Goal: Communication & Community: Share content

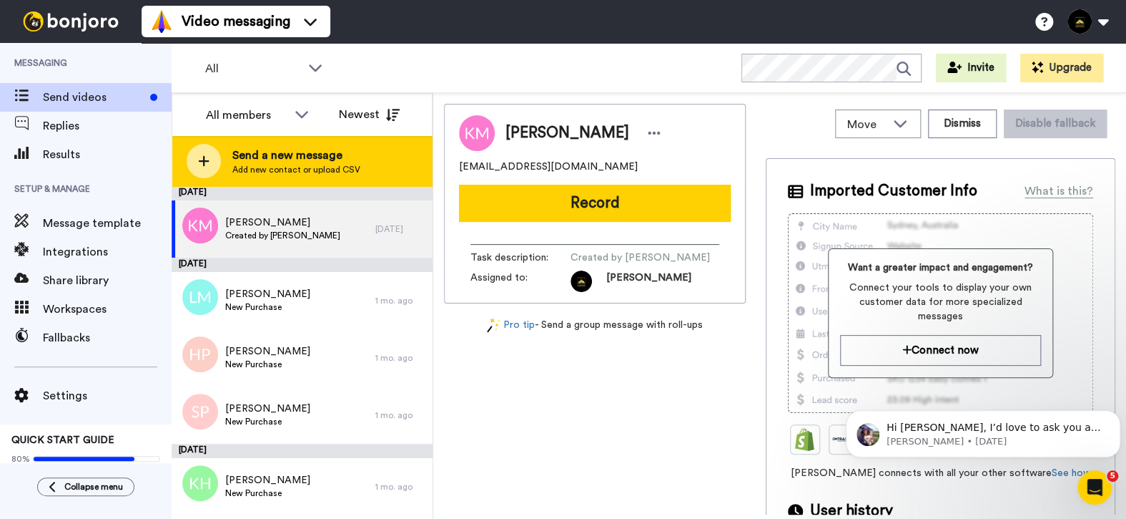
click at [299, 172] on span "Add new contact or upload CSV" at bounding box center [296, 169] width 128 height 11
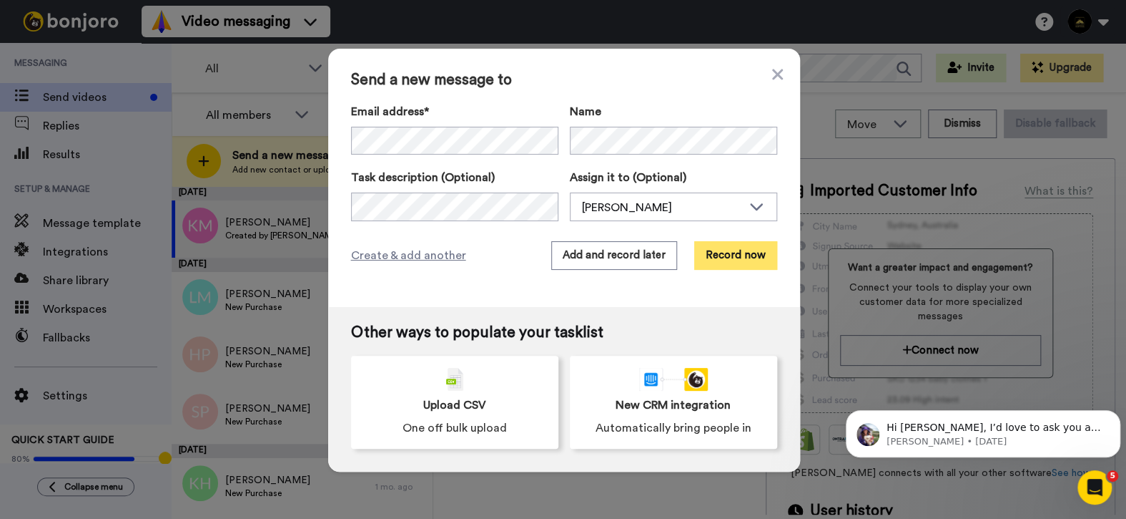
click at [731, 263] on button "Record now" at bounding box center [735, 255] width 83 height 29
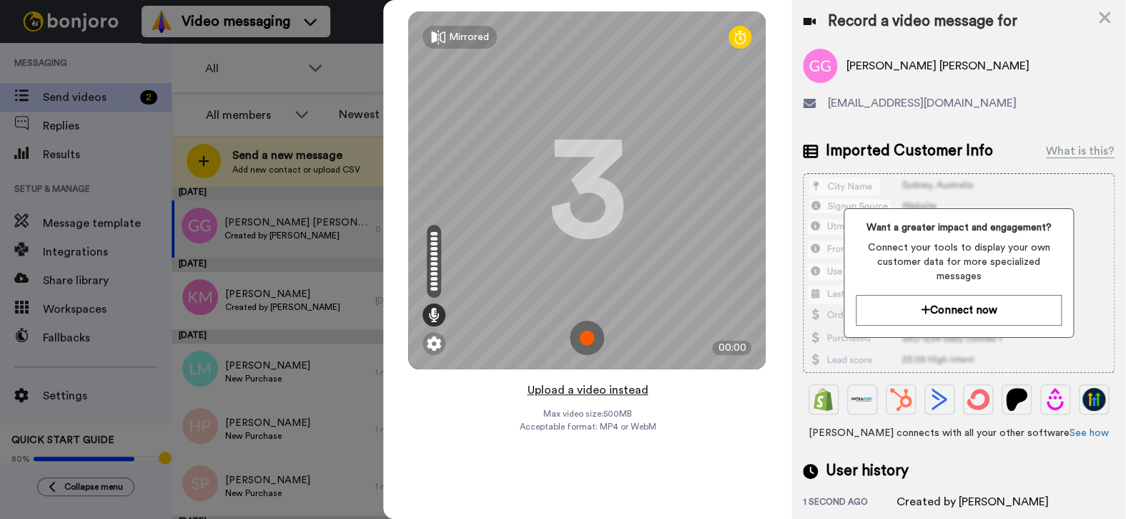
click at [579, 390] on button "Upload a video instead" at bounding box center [587, 389] width 129 height 19
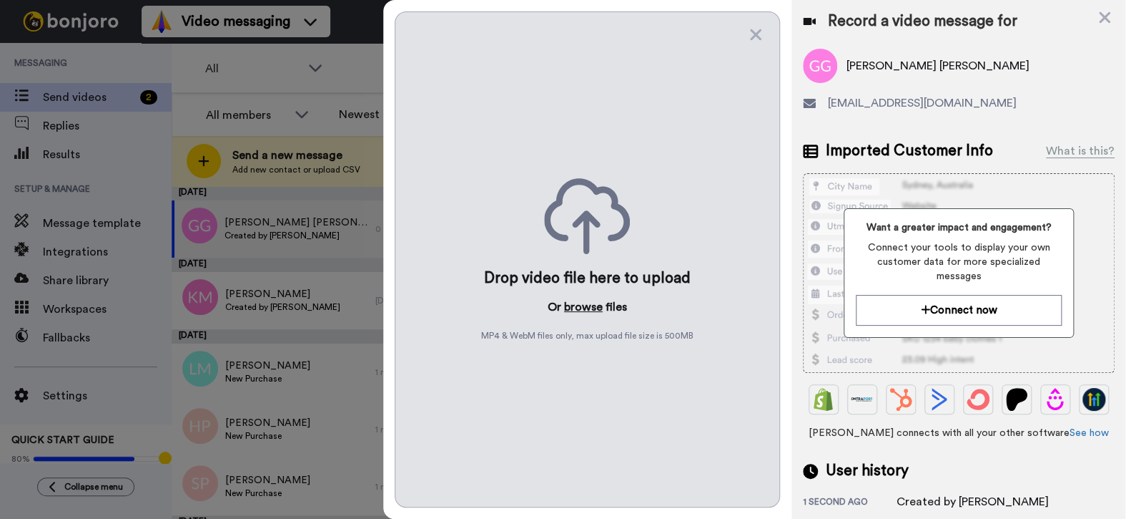
click at [579, 302] on button "browse" at bounding box center [583, 306] width 39 height 17
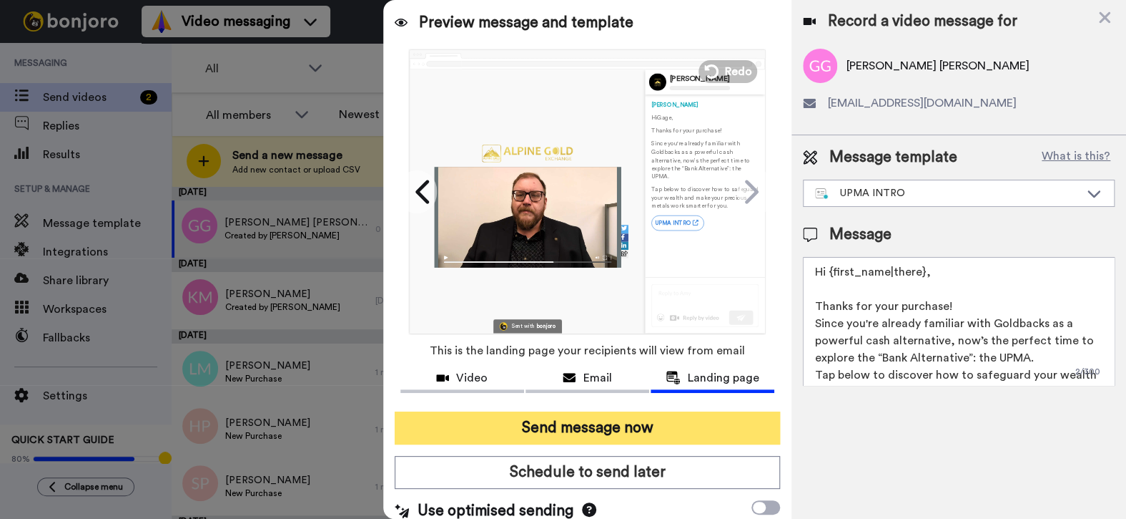
click at [526, 427] on button "Send message now" at bounding box center [588, 427] width 386 height 33
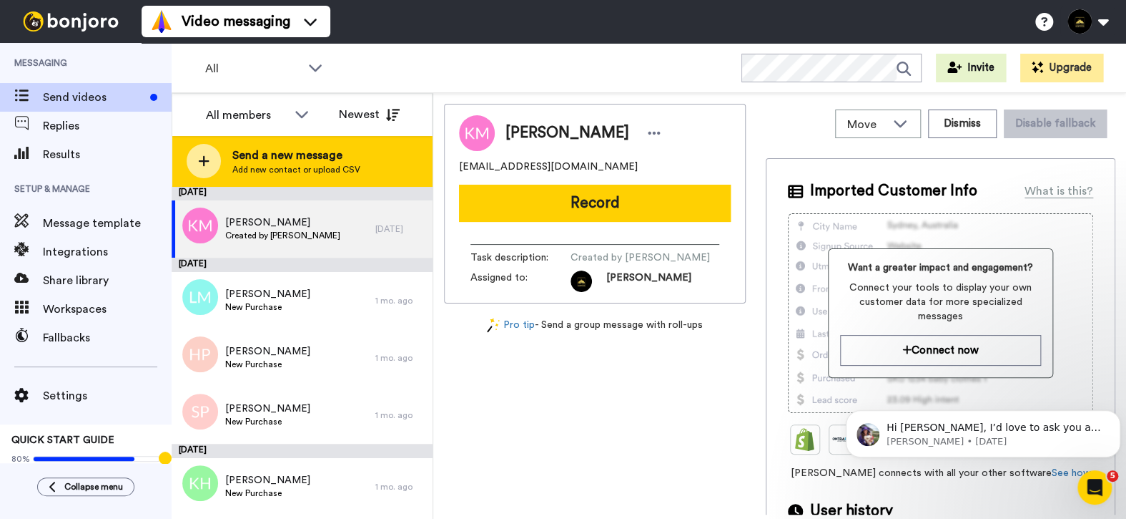
click at [340, 167] on span "Add new contact or upload CSV" at bounding box center [296, 169] width 128 height 11
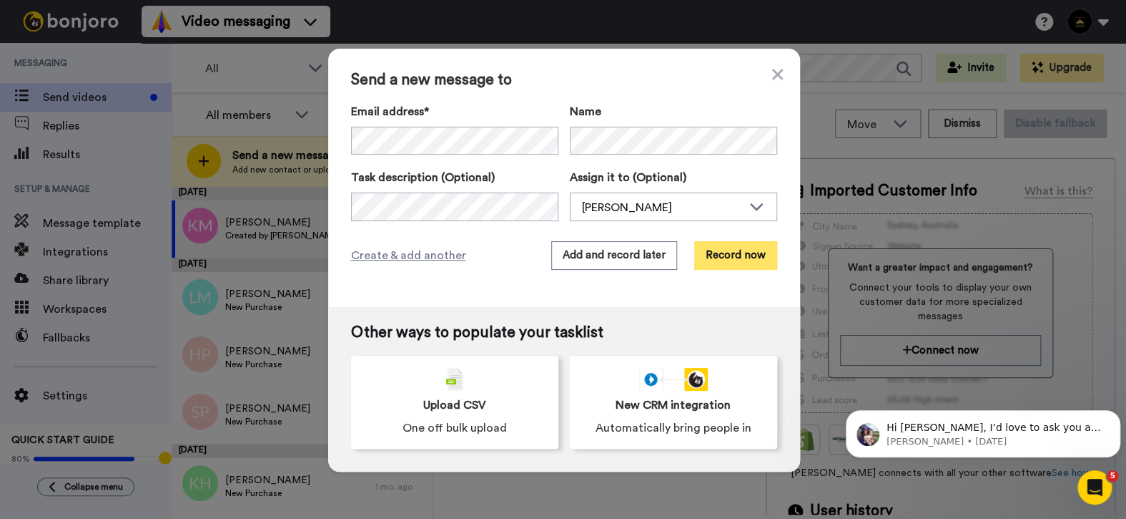
click at [737, 259] on button "Record now" at bounding box center [735, 255] width 83 height 29
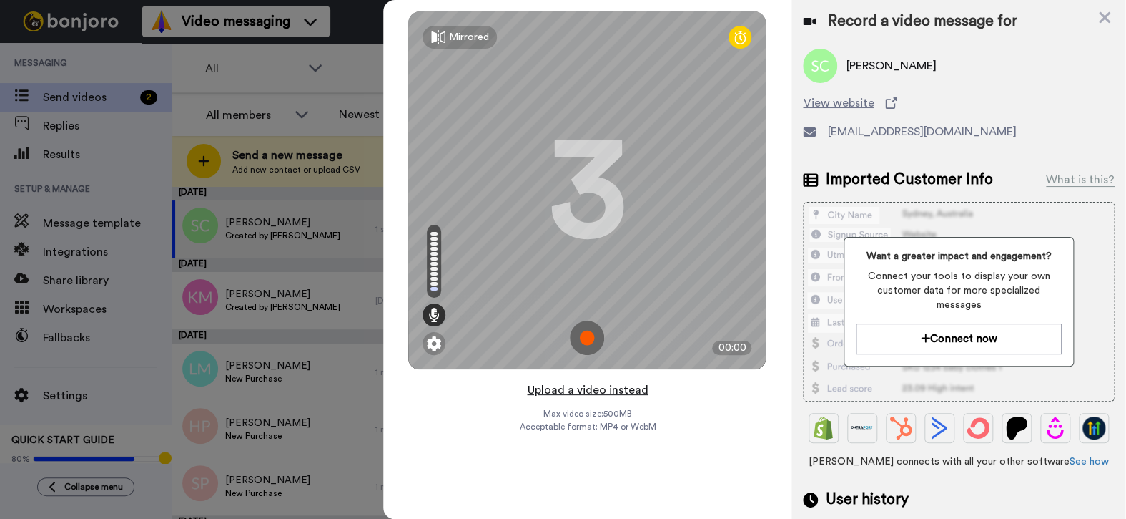
click at [571, 390] on button "Upload a video instead" at bounding box center [587, 389] width 129 height 19
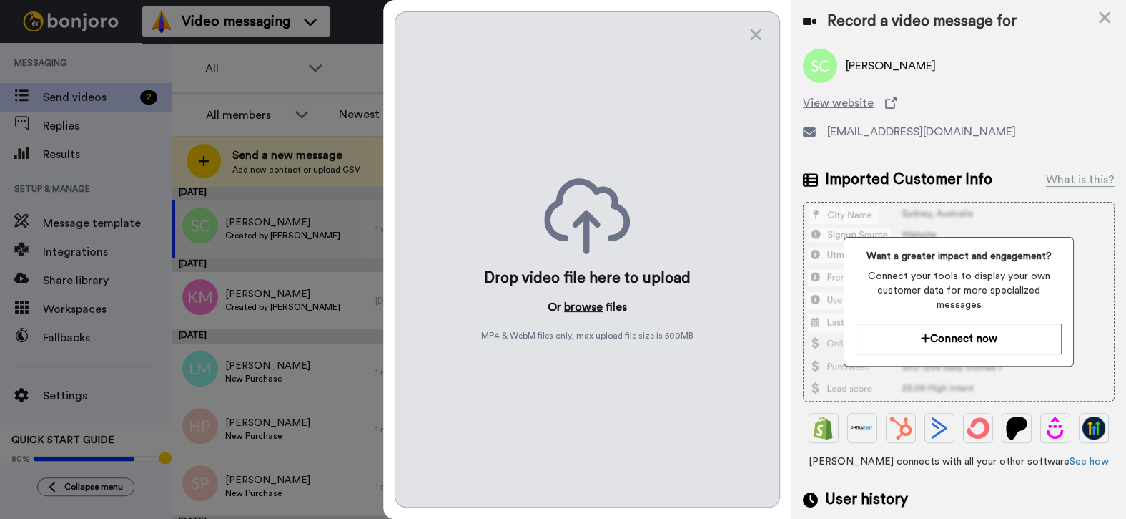
click at [574, 300] on button "browse" at bounding box center [583, 306] width 39 height 17
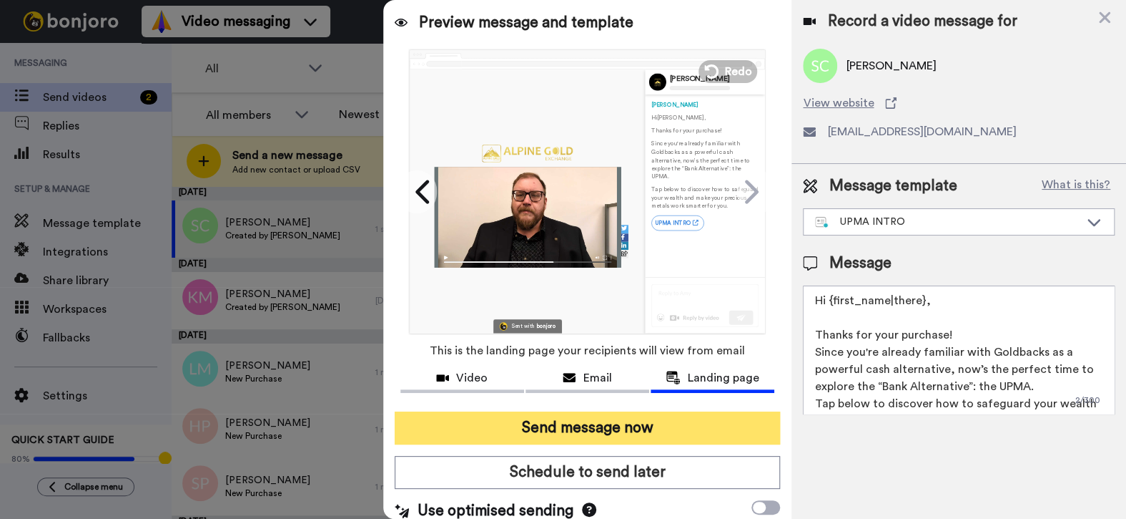
click at [497, 427] on button "Send message now" at bounding box center [588, 427] width 386 height 33
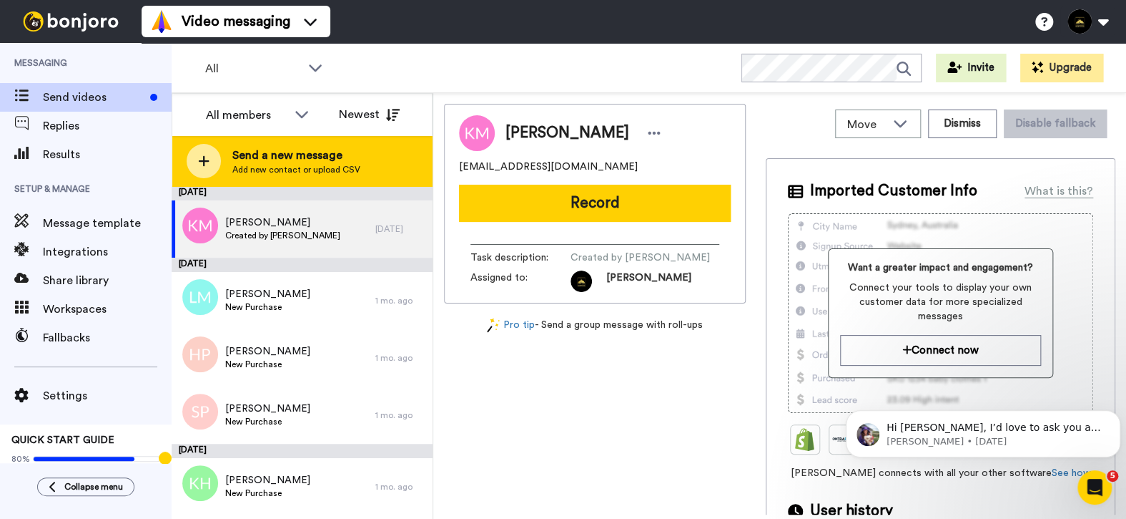
click at [207, 151] on div at bounding box center [204, 161] width 34 height 34
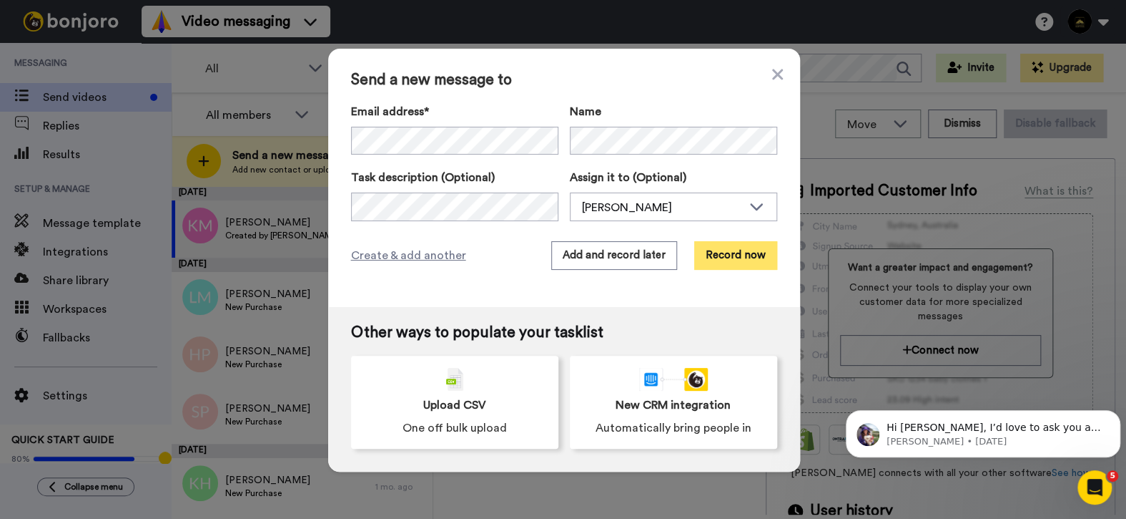
click at [722, 265] on button "Record now" at bounding box center [735, 255] width 83 height 29
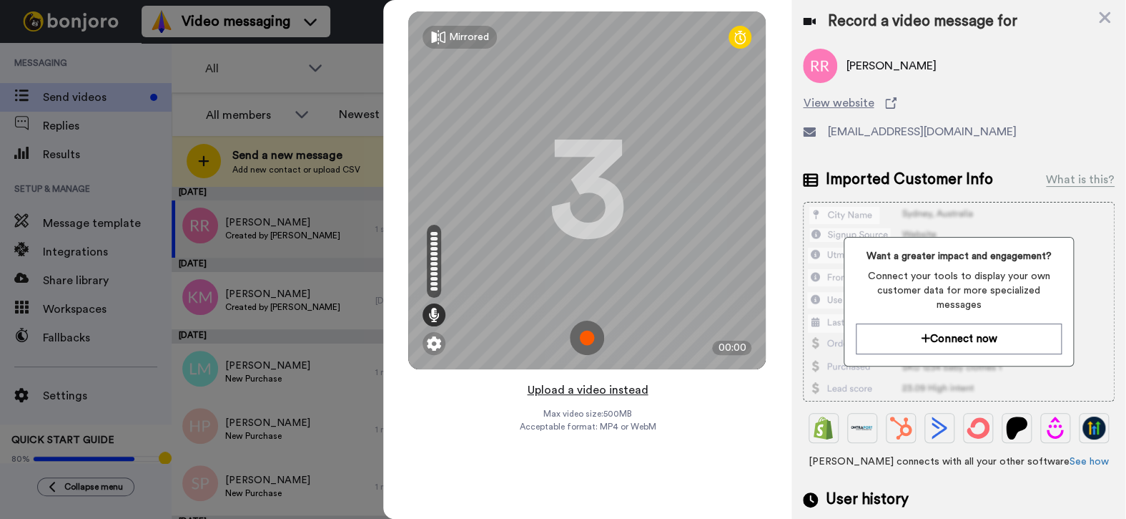
click at [555, 394] on button "Upload a video instead" at bounding box center [587, 389] width 129 height 19
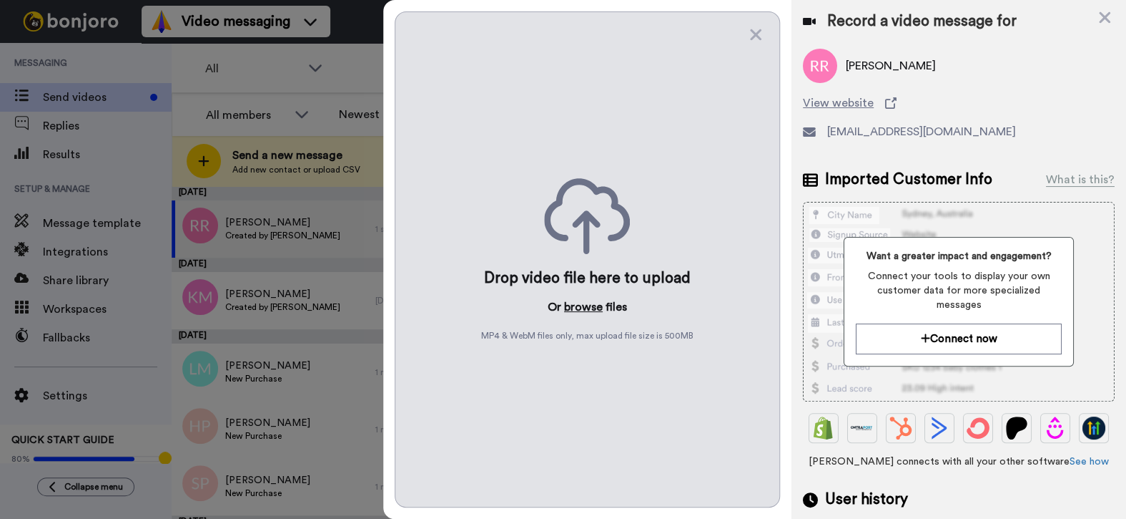
click at [582, 304] on button "browse" at bounding box center [583, 306] width 39 height 17
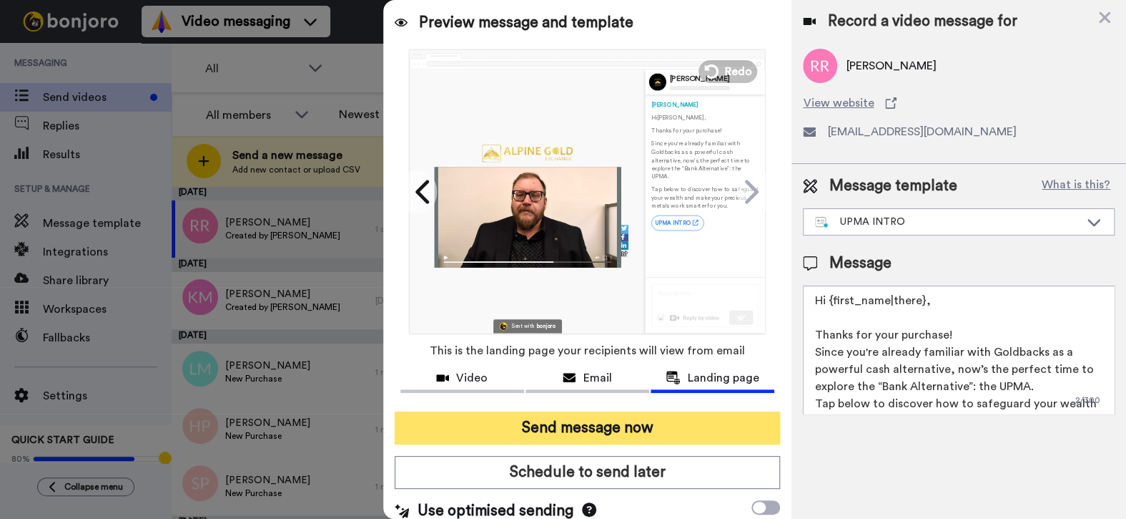
click at [560, 419] on button "Send message now" at bounding box center [588, 427] width 386 height 33
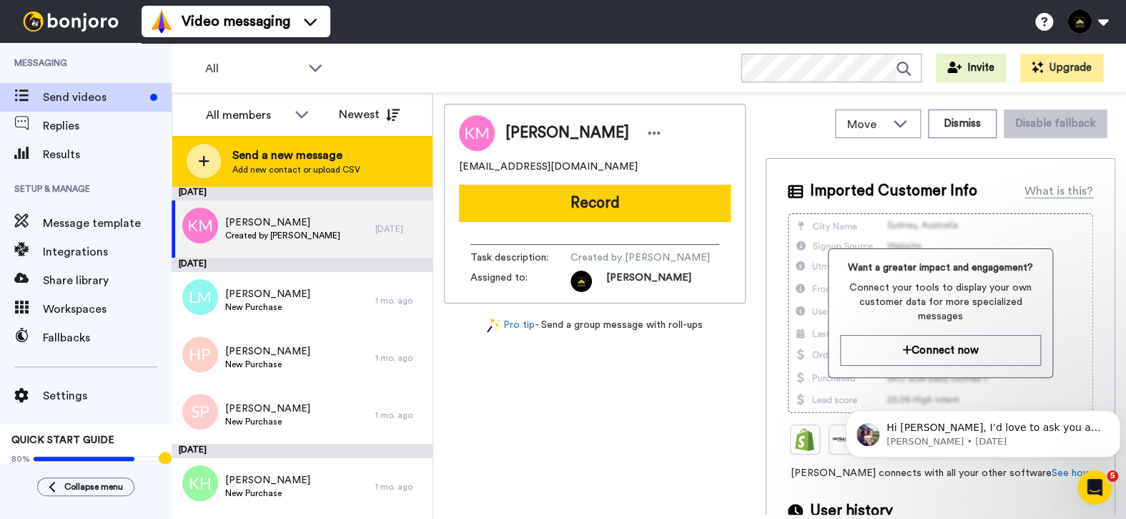
click at [328, 162] on span "Send a new message" at bounding box center [296, 155] width 128 height 17
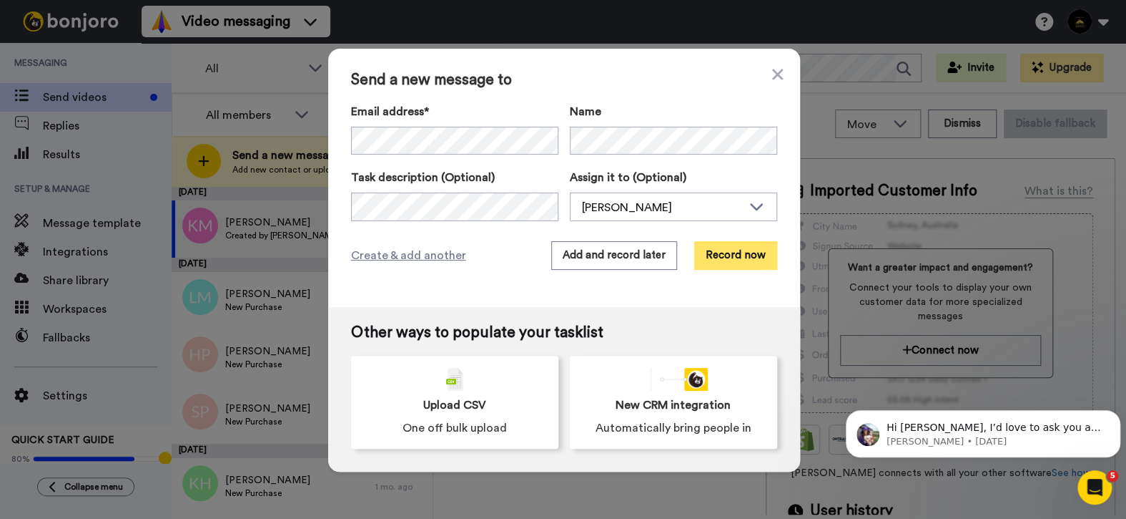
click at [722, 260] on button "Record now" at bounding box center [735, 255] width 83 height 29
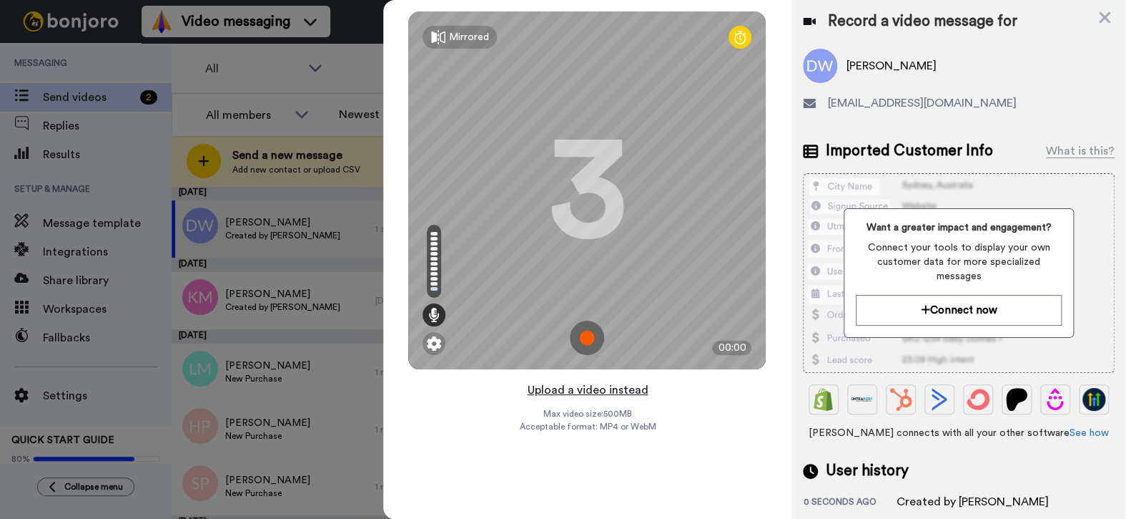
click at [574, 389] on button "Upload a video instead" at bounding box center [587, 389] width 129 height 19
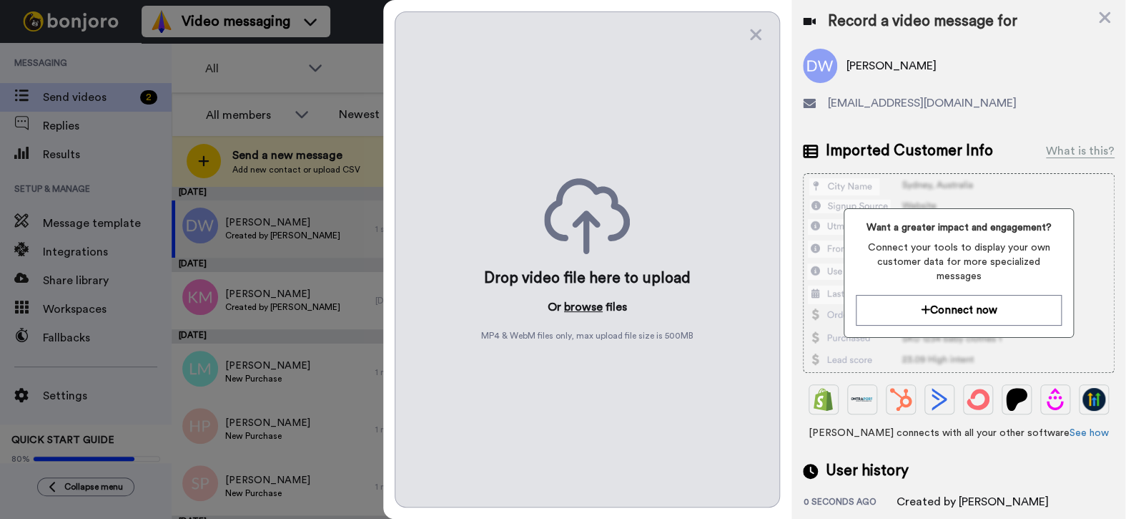
click at [577, 305] on button "browse" at bounding box center [583, 306] width 39 height 17
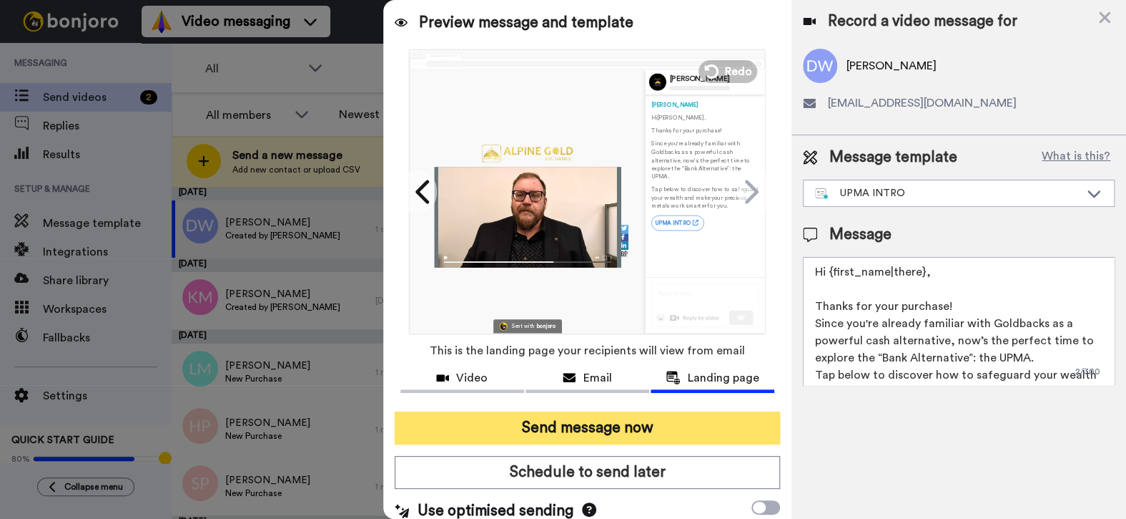
click at [501, 430] on button "Send message now" at bounding box center [588, 427] width 386 height 33
